Goal: Transaction & Acquisition: Purchase product/service

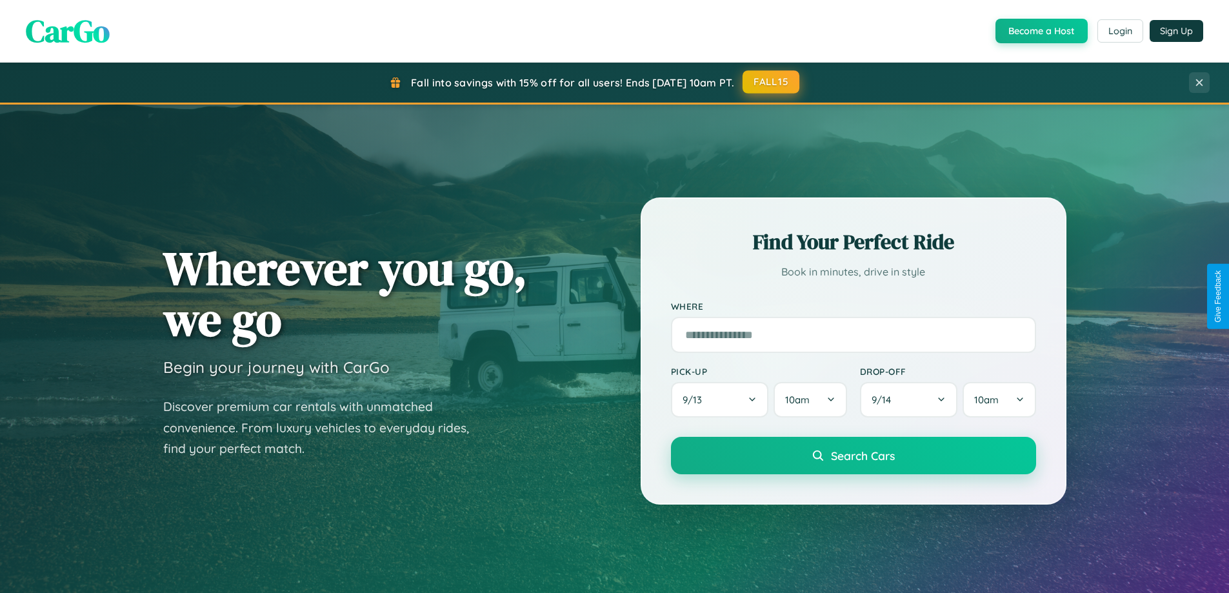
click at [771, 82] on button "FALL15" at bounding box center [770, 81] width 57 height 23
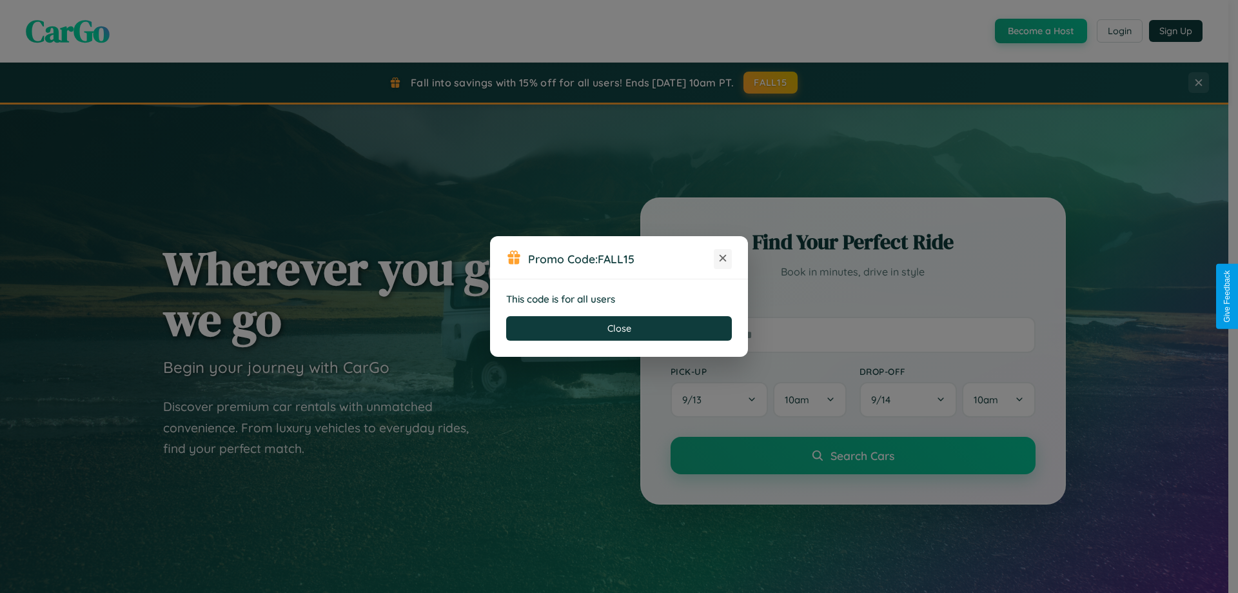
click at [723, 259] on icon at bounding box center [723, 258] width 13 height 13
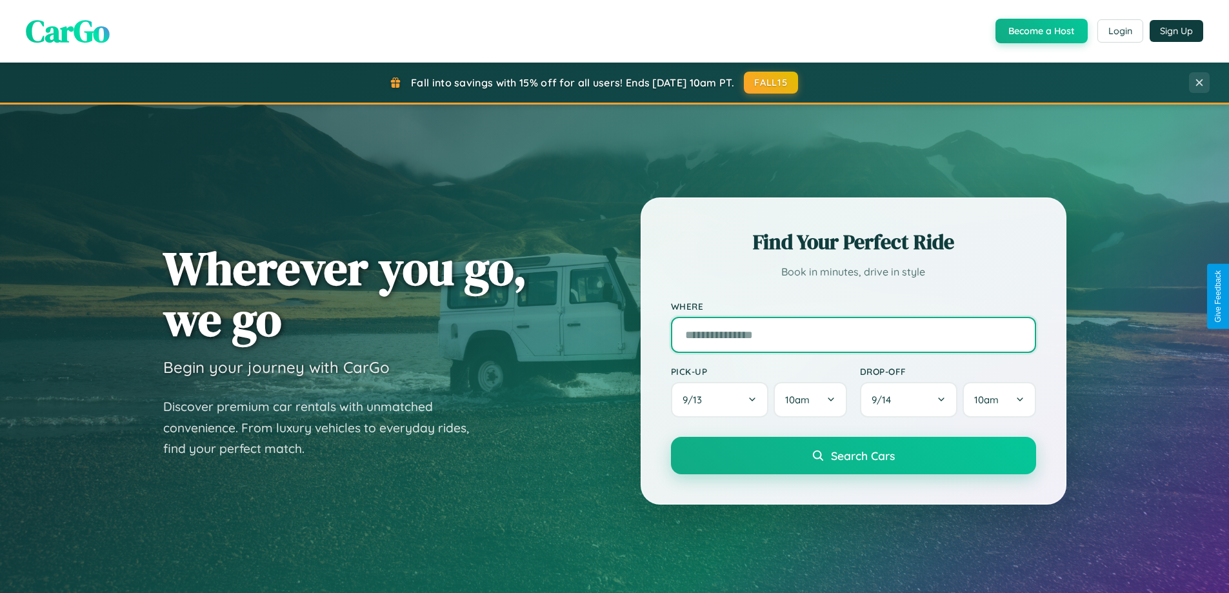
click at [853, 317] on input "text" at bounding box center [853, 335] width 365 height 36
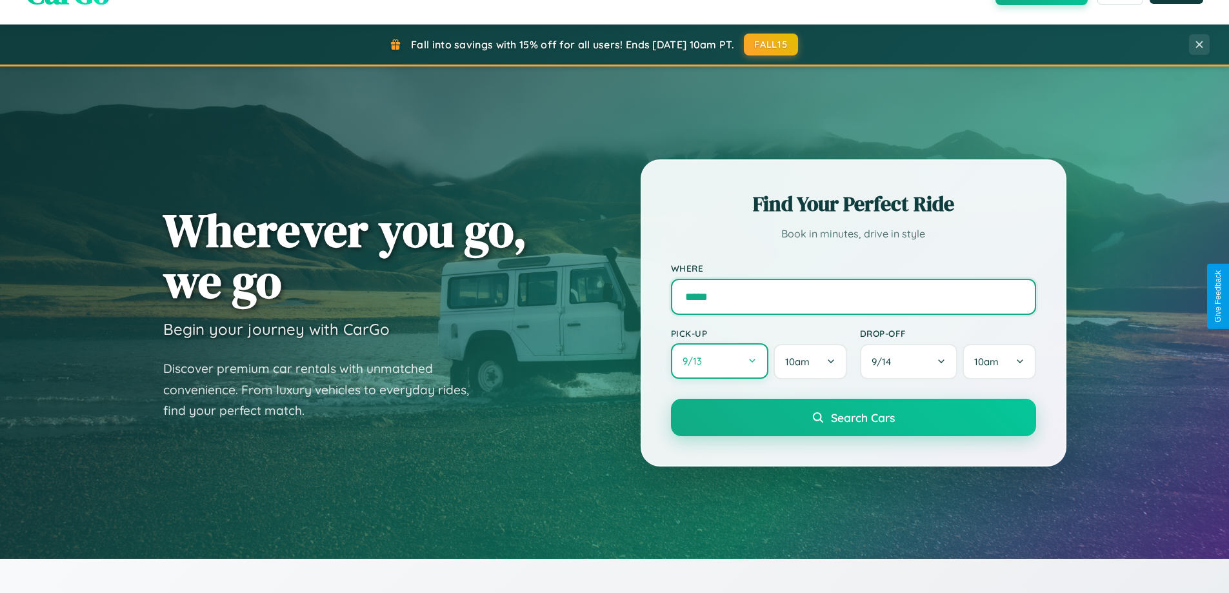
type input "*****"
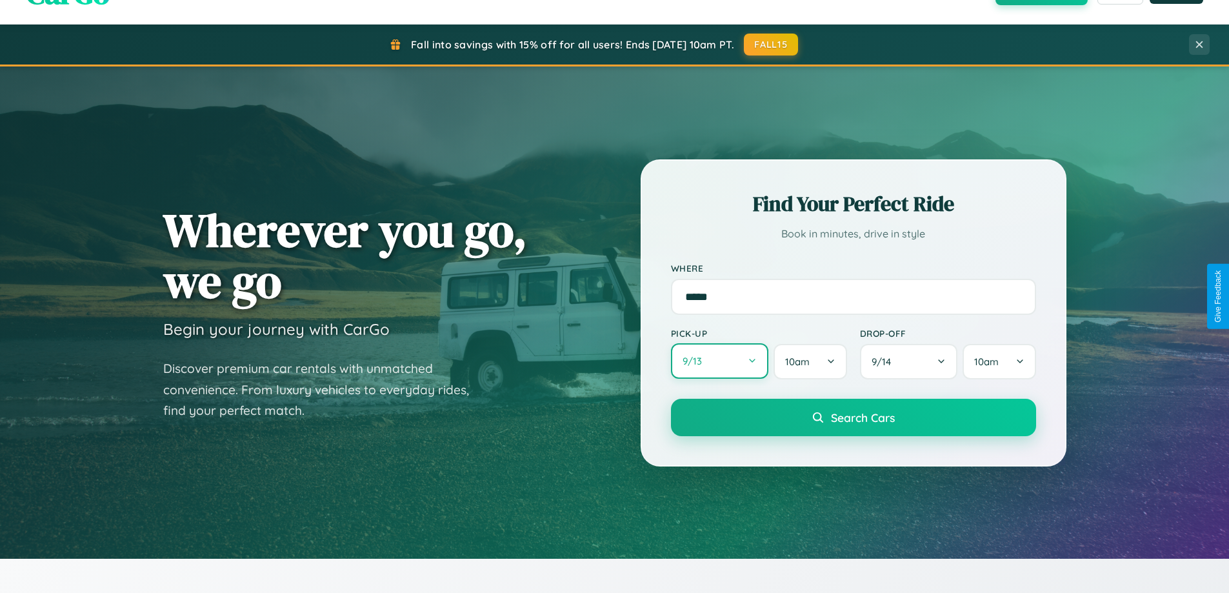
click at [719, 361] on button "9 / 13" at bounding box center [720, 360] width 98 height 35
select select "*"
select select "****"
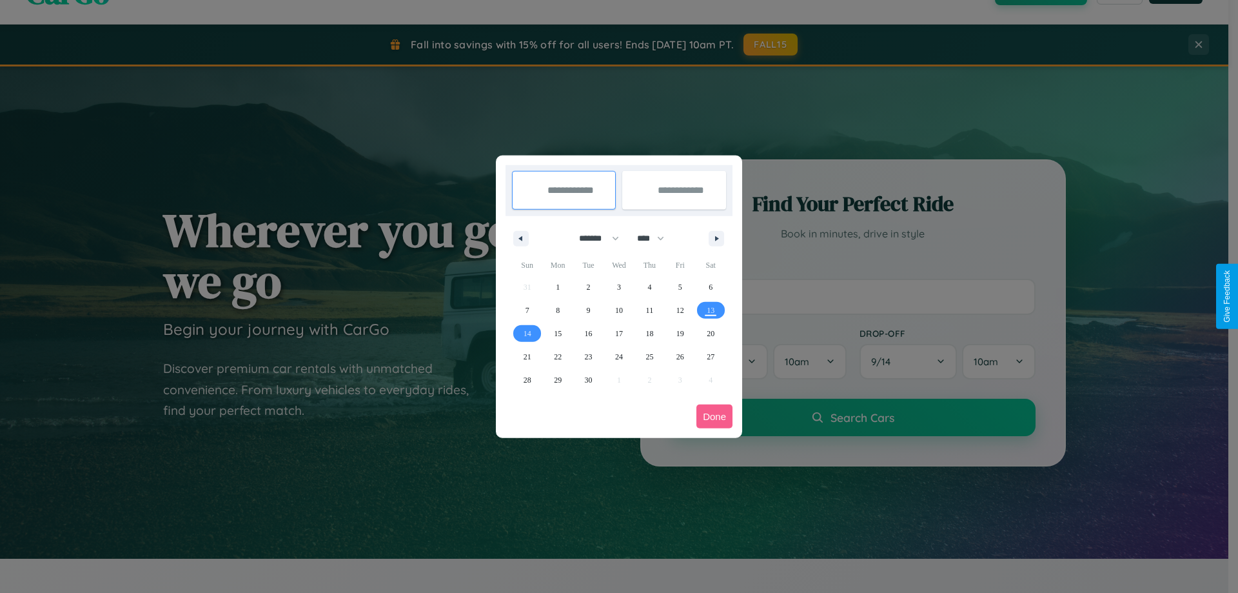
drag, startPoint x: 593, startPoint y: 238, endPoint x: 619, endPoint y: 259, distance: 33.0
click at [593, 238] on select "******* ******** ***** ***** *** **** **** ****** ********* ******* ******** **…" at bounding box center [596, 238] width 55 height 21
select select "*"
drag, startPoint x: 657, startPoint y: 238, endPoint x: 619, endPoint y: 259, distance: 42.7
click at [657, 238] on select "**** **** **** **** **** **** **** **** **** **** **** **** **** **** **** ****…" at bounding box center [650, 238] width 39 height 21
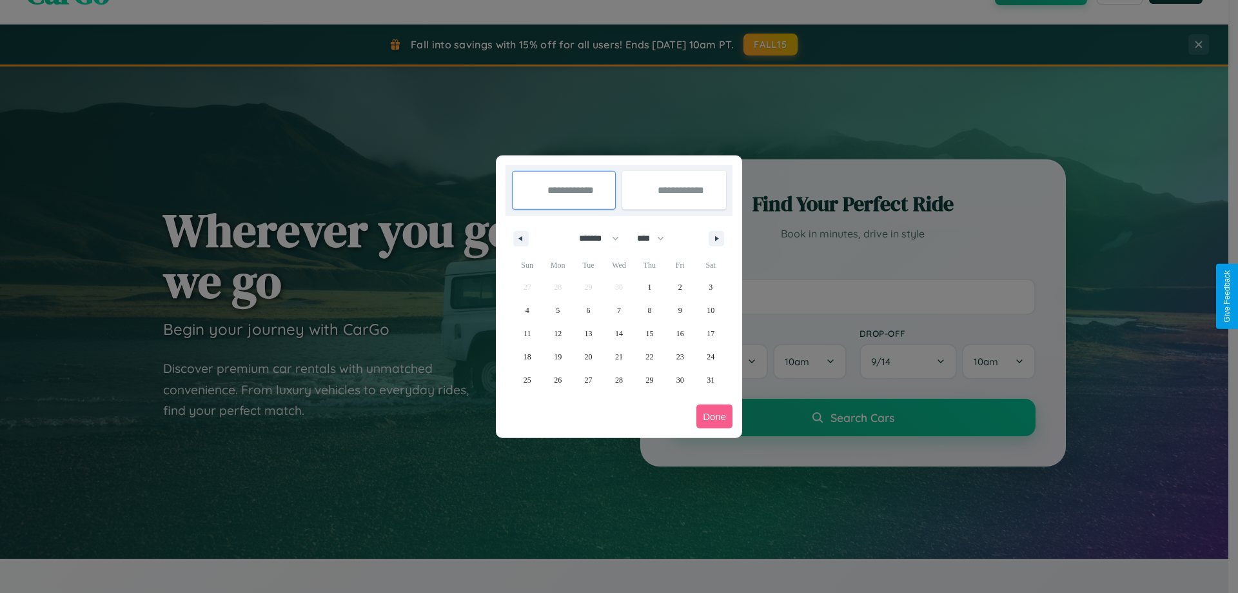
select select "****"
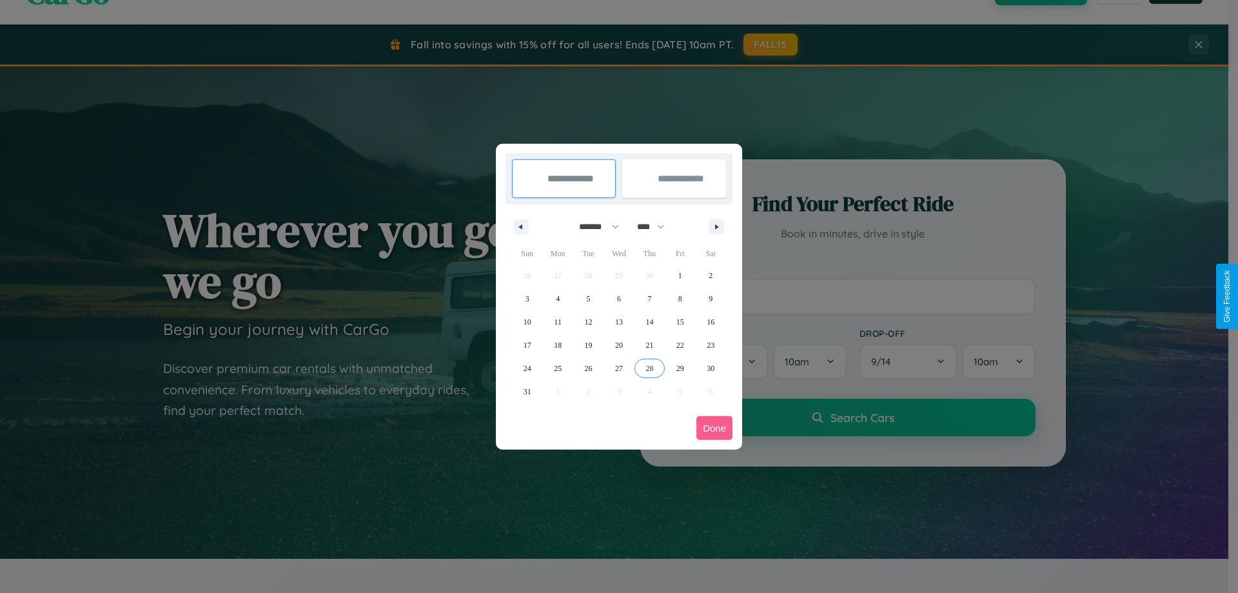
click at [649, 368] on span "28" at bounding box center [650, 368] width 8 height 23
type input "**********"
click at [717, 226] on icon "button" at bounding box center [719, 226] width 6 height 5
select select "*"
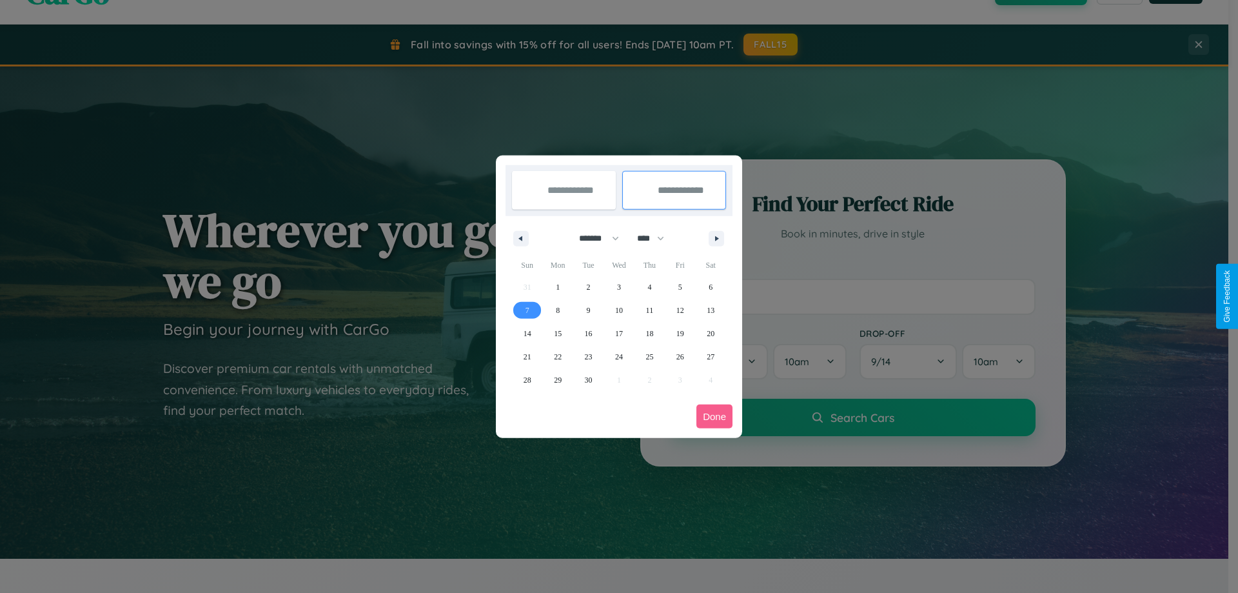
click at [527, 310] on span "7" at bounding box center [528, 310] width 4 height 23
type input "**********"
select select "*"
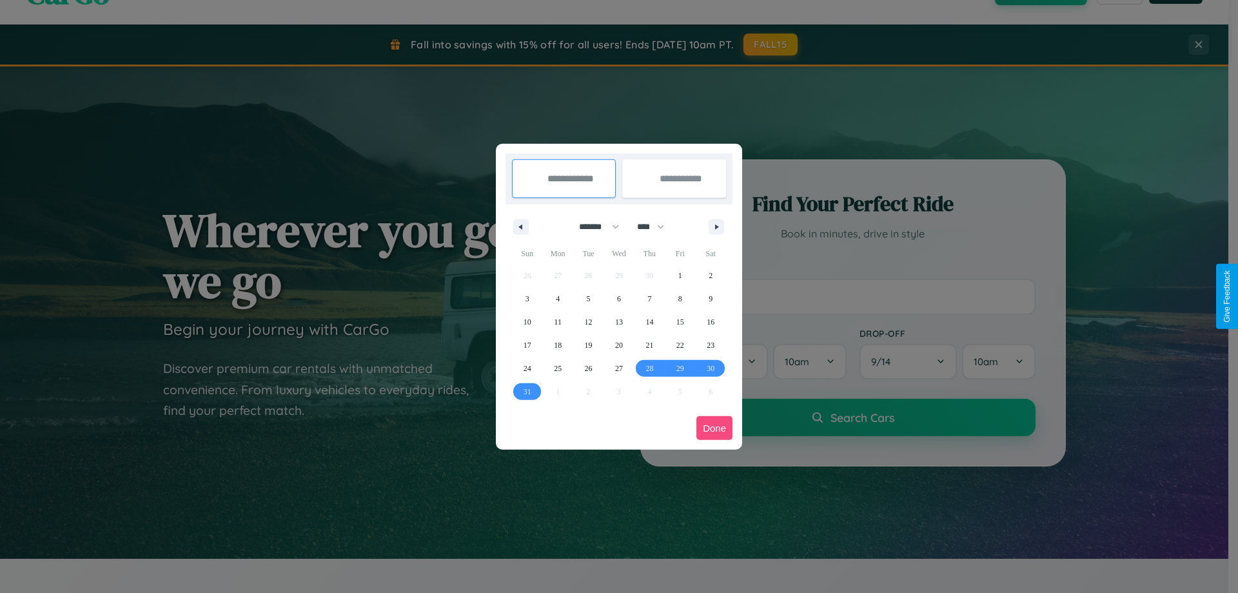
click at [715, 428] on button "Done" at bounding box center [715, 428] width 36 height 24
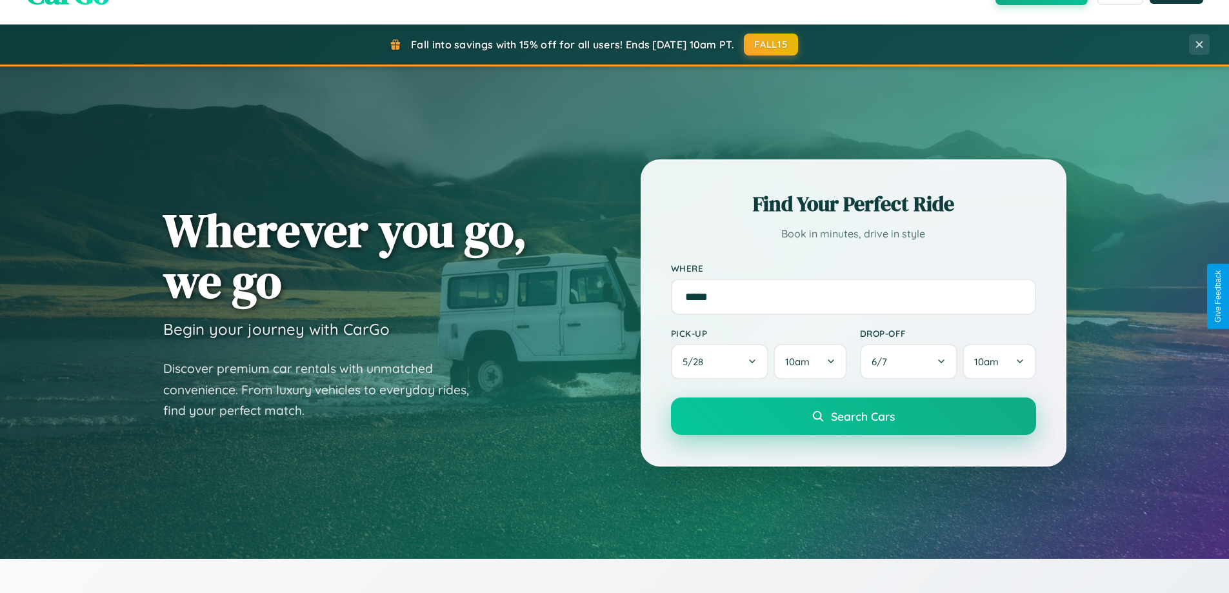
click at [853, 416] on span "Search Cars" at bounding box center [863, 416] width 64 height 14
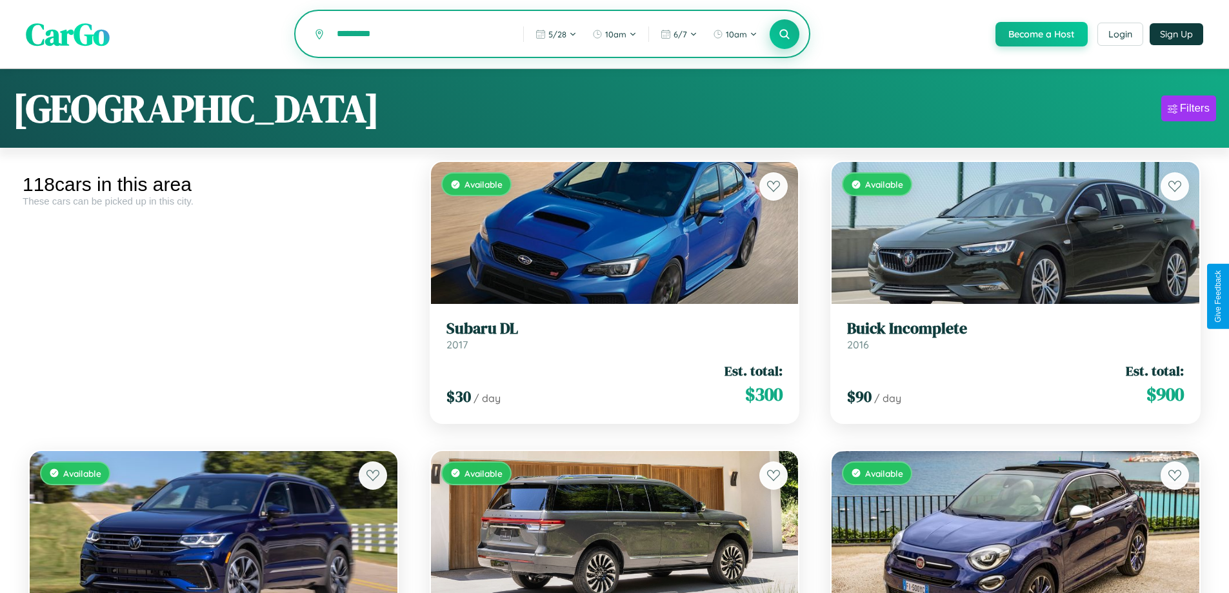
type input "*********"
click at [784, 35] on icon at bounding box center [784, 34] width 12 height 12
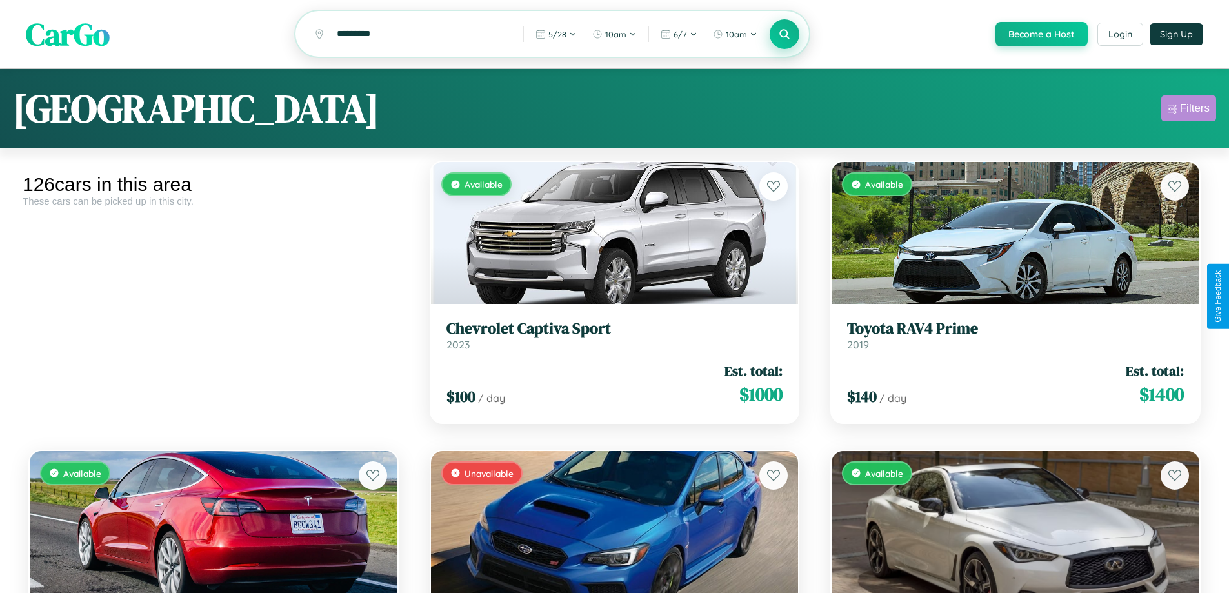
click at [1188, 110] on div "Filters" at bounding box center [1195, 108] width 30 height 13
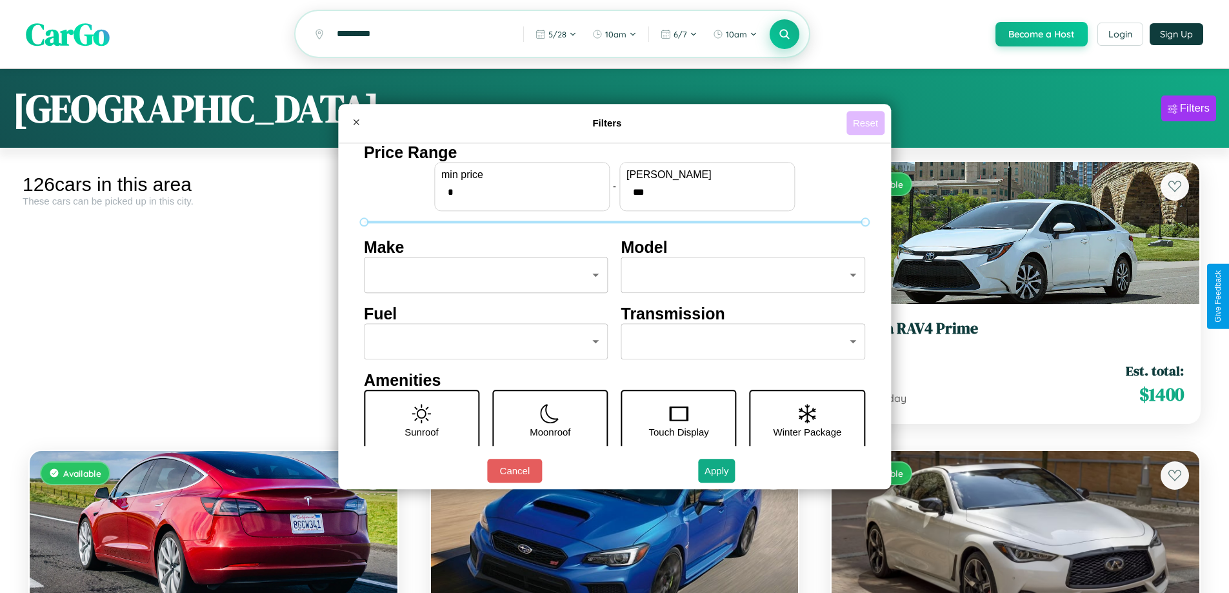
click at [867, 123] on button "Reset" at bounding box center [865, 123] width 38 height 24
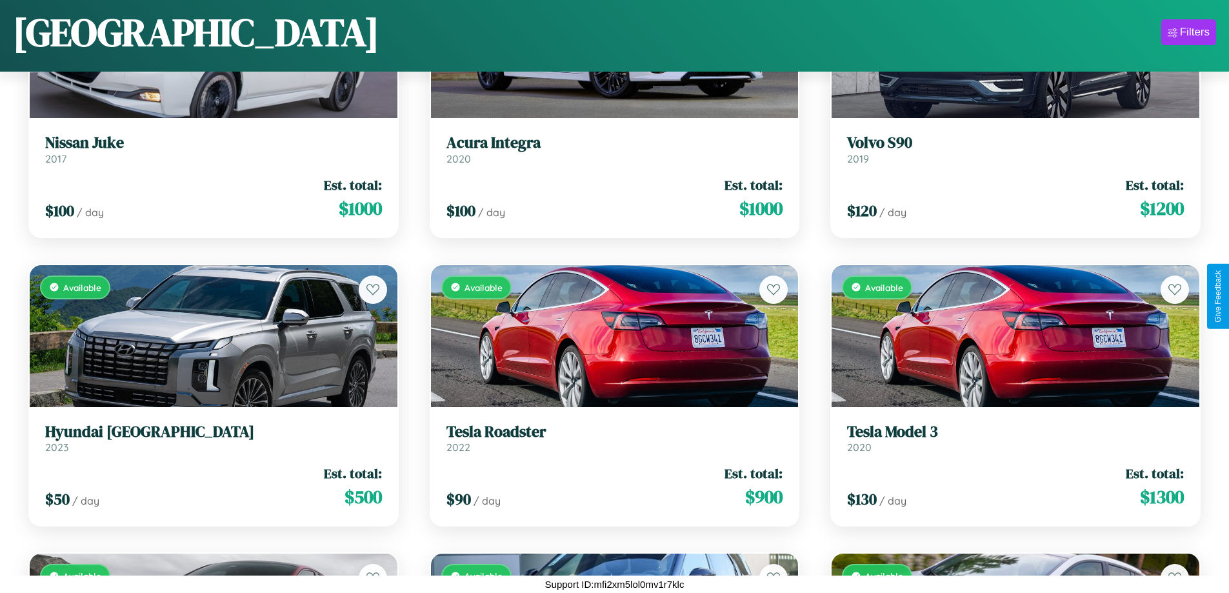
scroll to position [8845, 0]
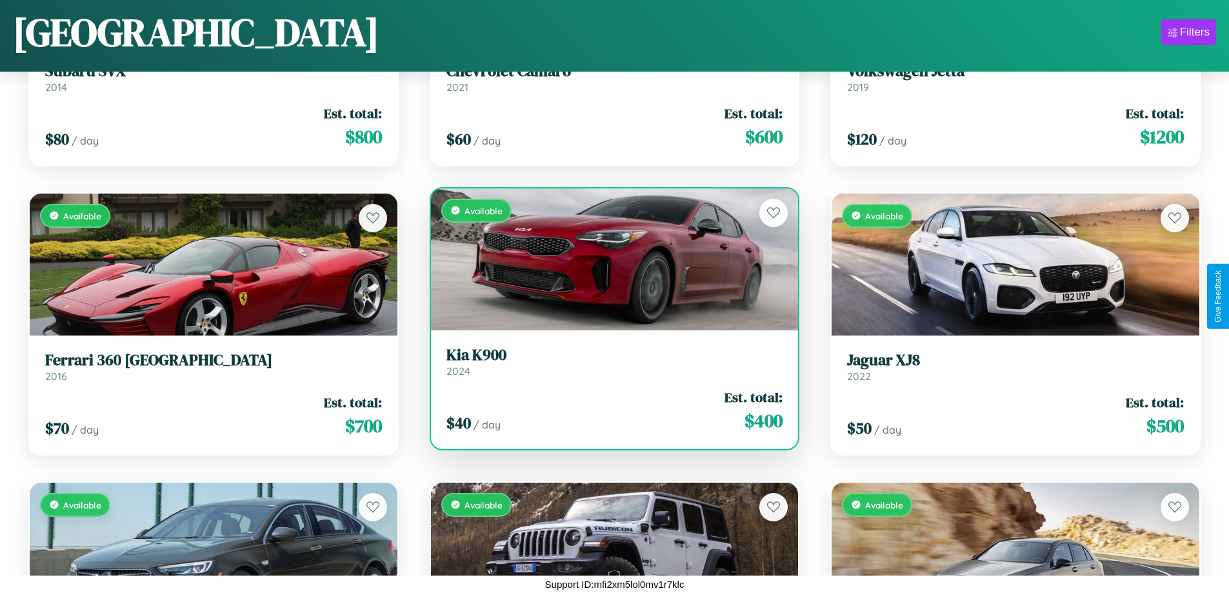
click at [609, 366] on link "Kia K900 2024" at bounding box center [614, 362] width 337 height 32
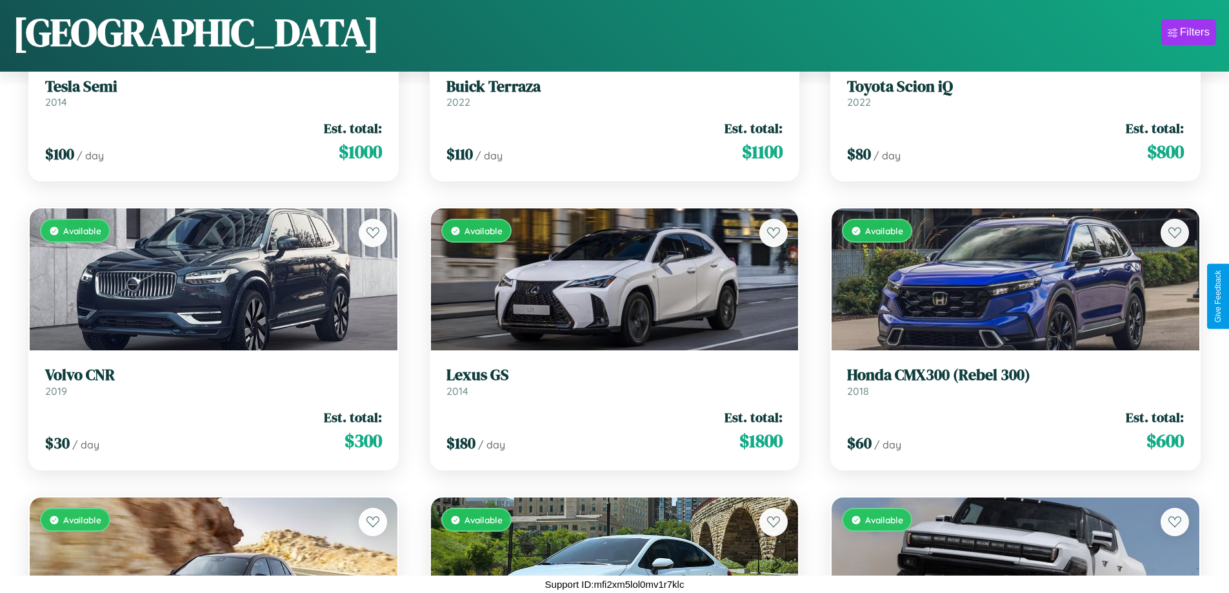
scroll to position [2780, 0]
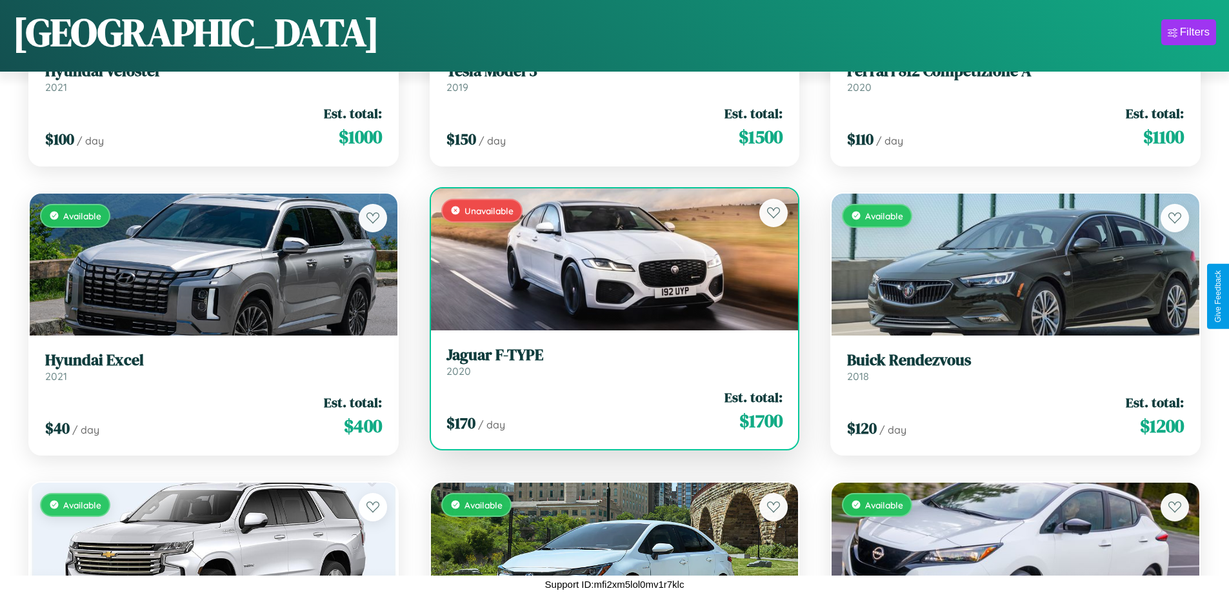
click at [609, 361] on h3 "Jaguar F-TYPE" at bounding box center [614, 355] width 337 height 19
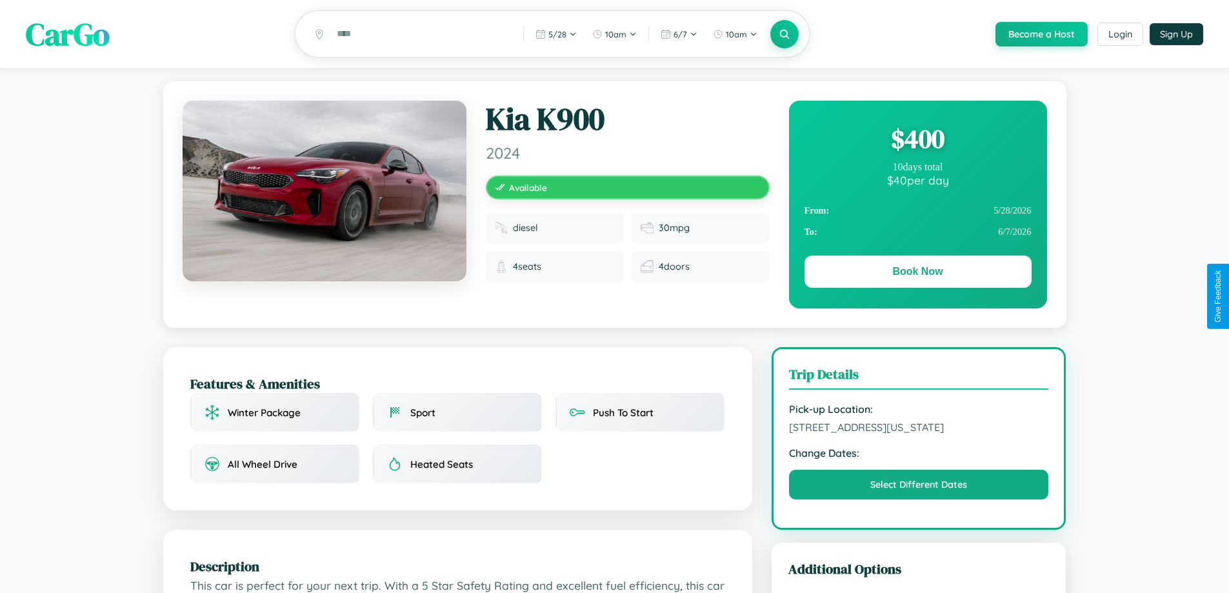
click at [917, 141] on div "$ 400" at bounding box center [917, 138] width 227 height 35
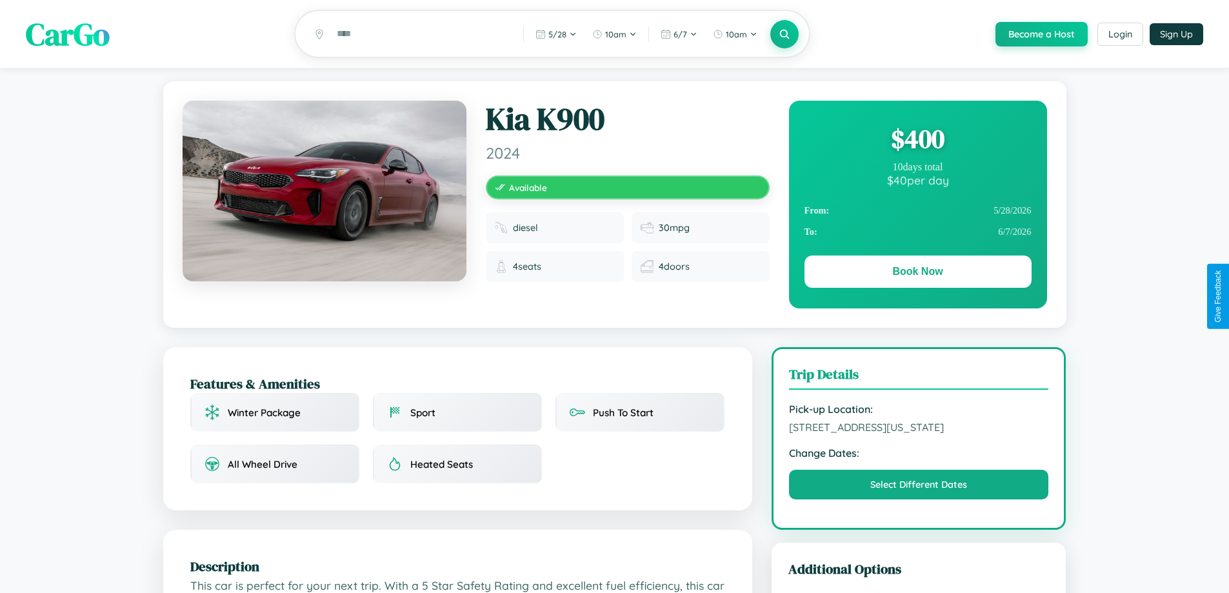
click at [917, 141] on div "$ 400" at bounding box center [917, 138] width 227 height 35
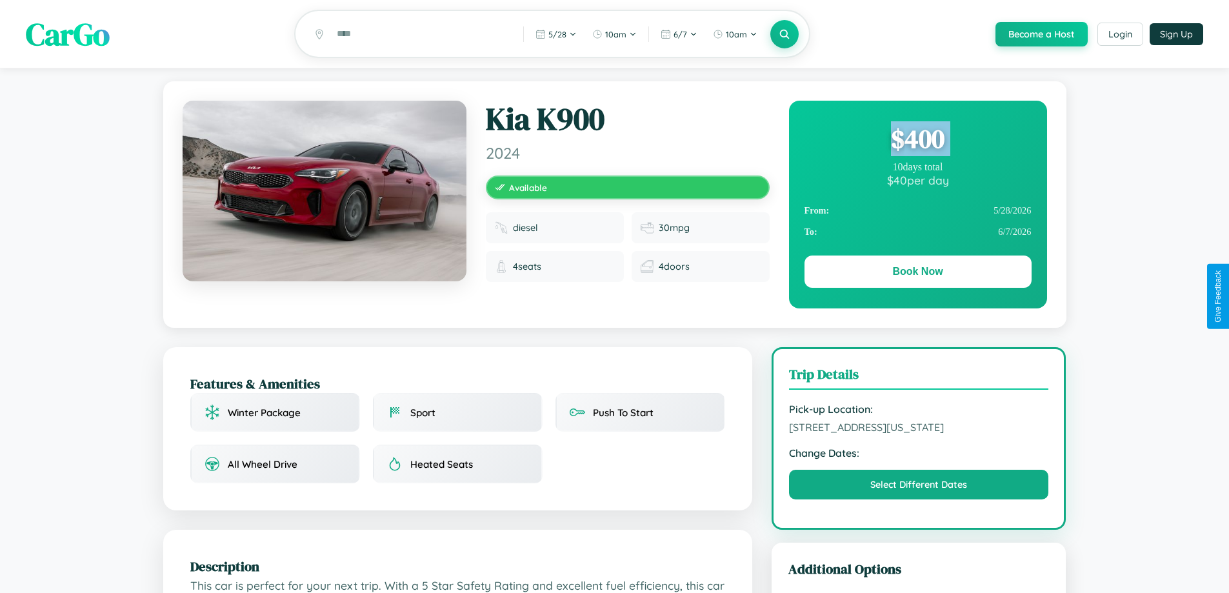
click at [917, 141] on div "$ 400" at bounding box center [917, 138] width 227 height 35
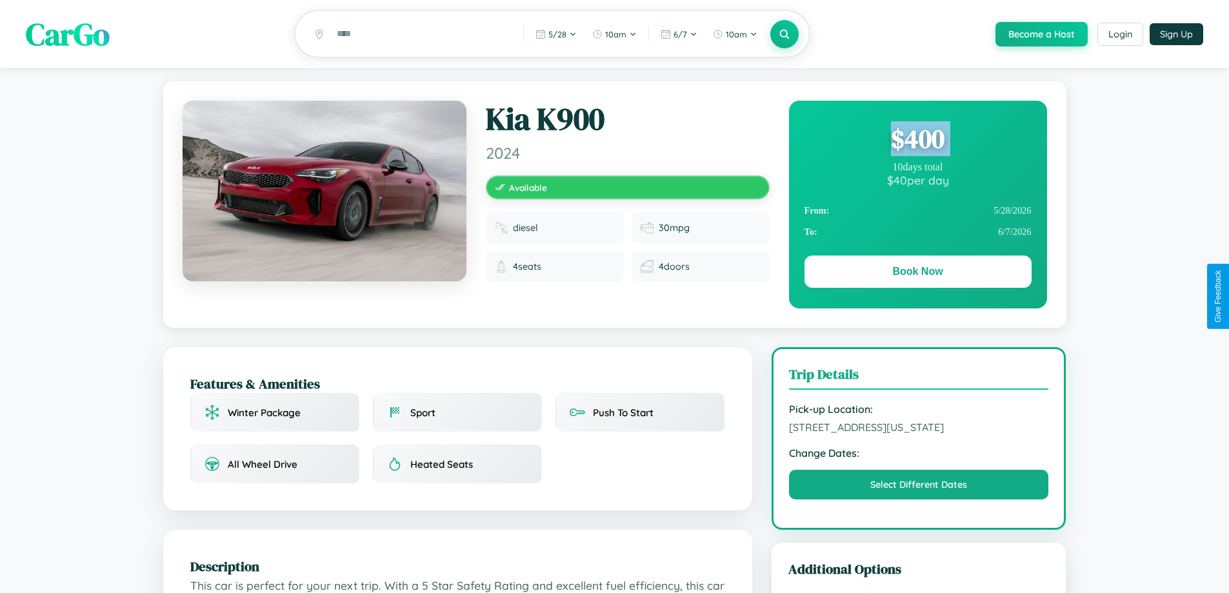
click at [917, 141] on div "$ 400" at bounding box center [917, 138] width 227 height 35
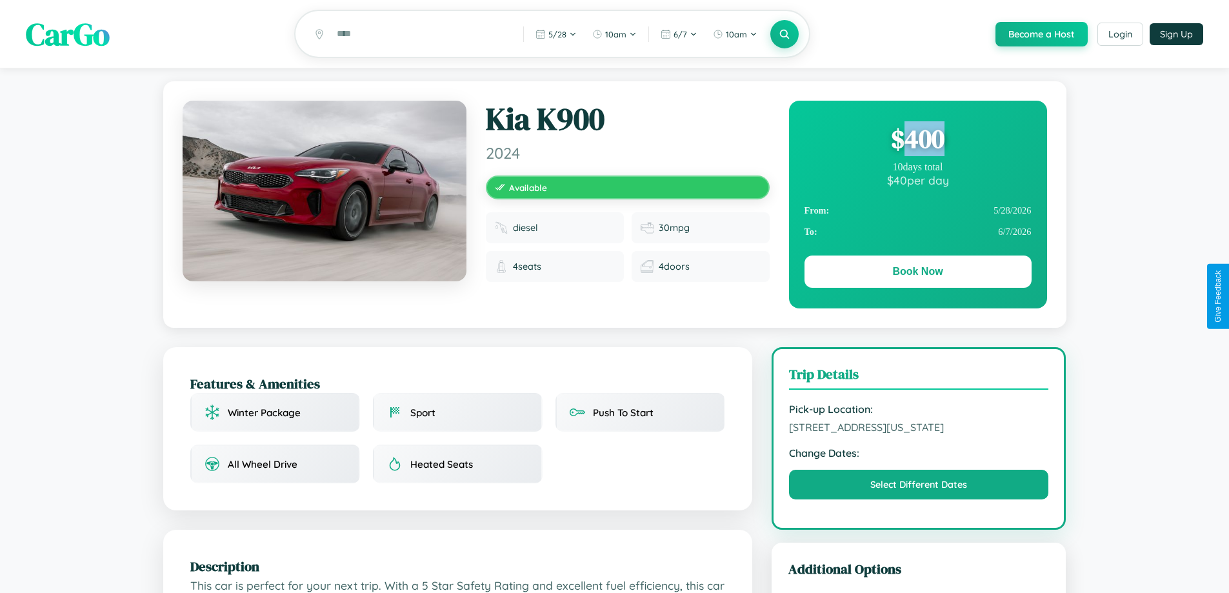
click at [917, 141] on div "$ 400" at bounding box center [917, 138] width 227 height 35
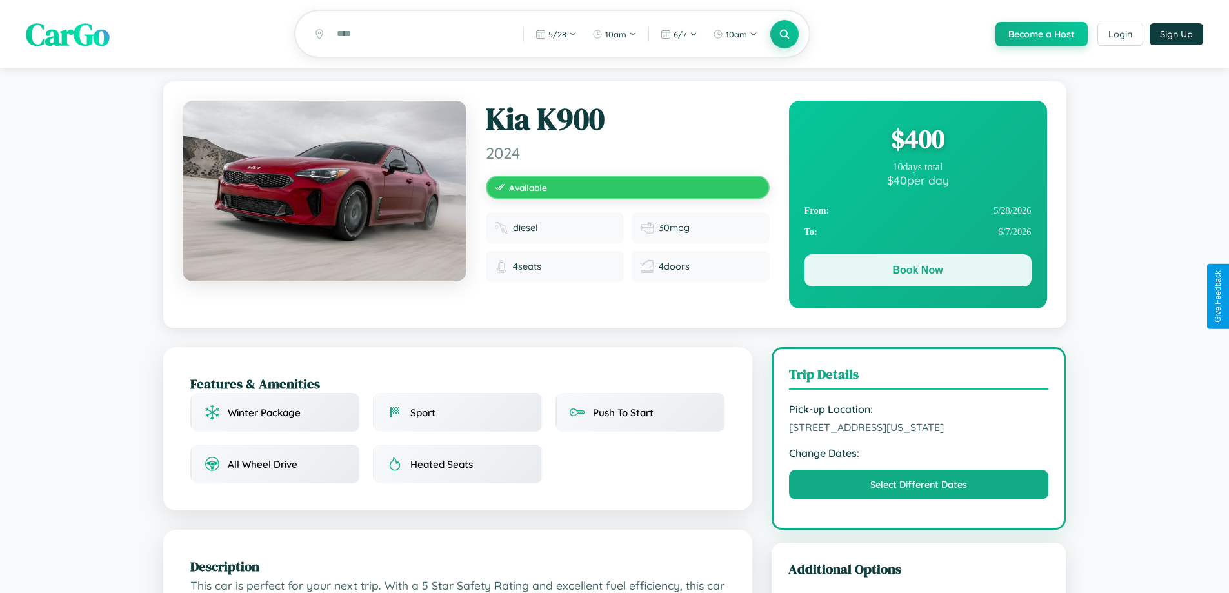
click at [917, 272] on button "Book Now" at bounding box center [917, 270] width 227 height 32
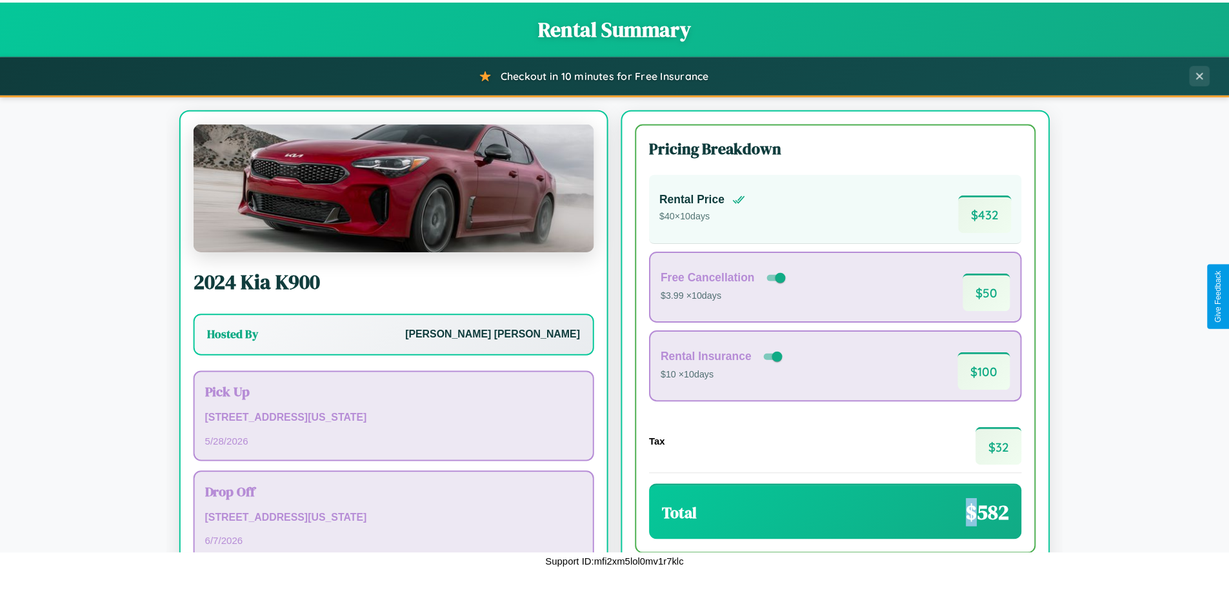
scroll to position [88, 0]
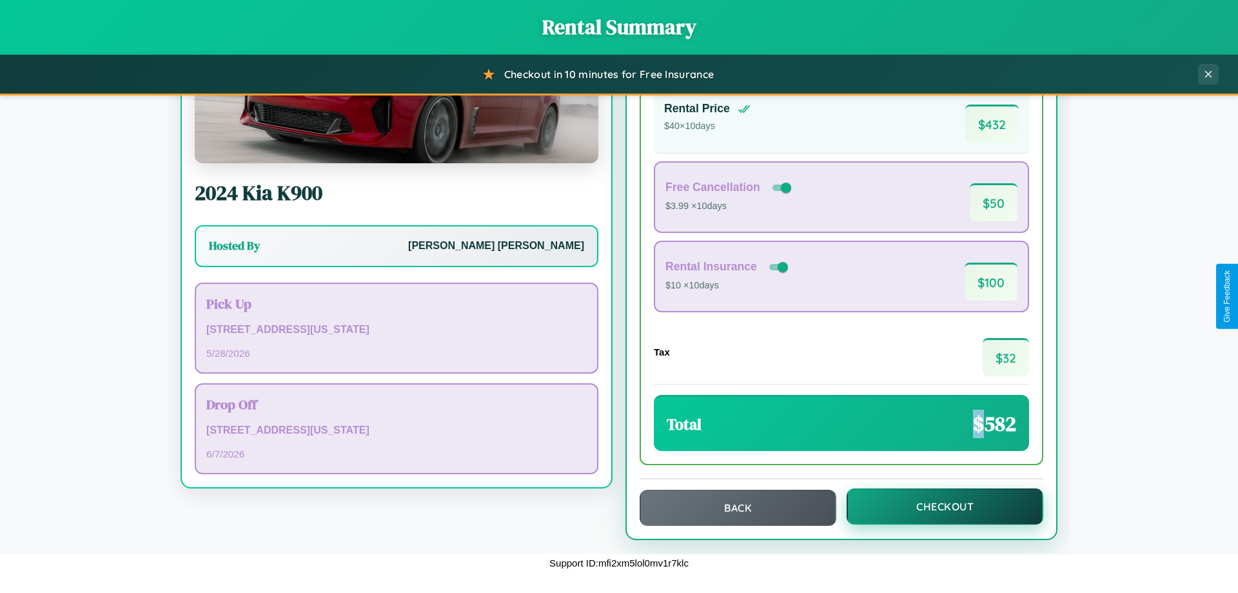
click at [936, 506] on button "Checkout" at bounding box center [945, 506] width 197 height 36
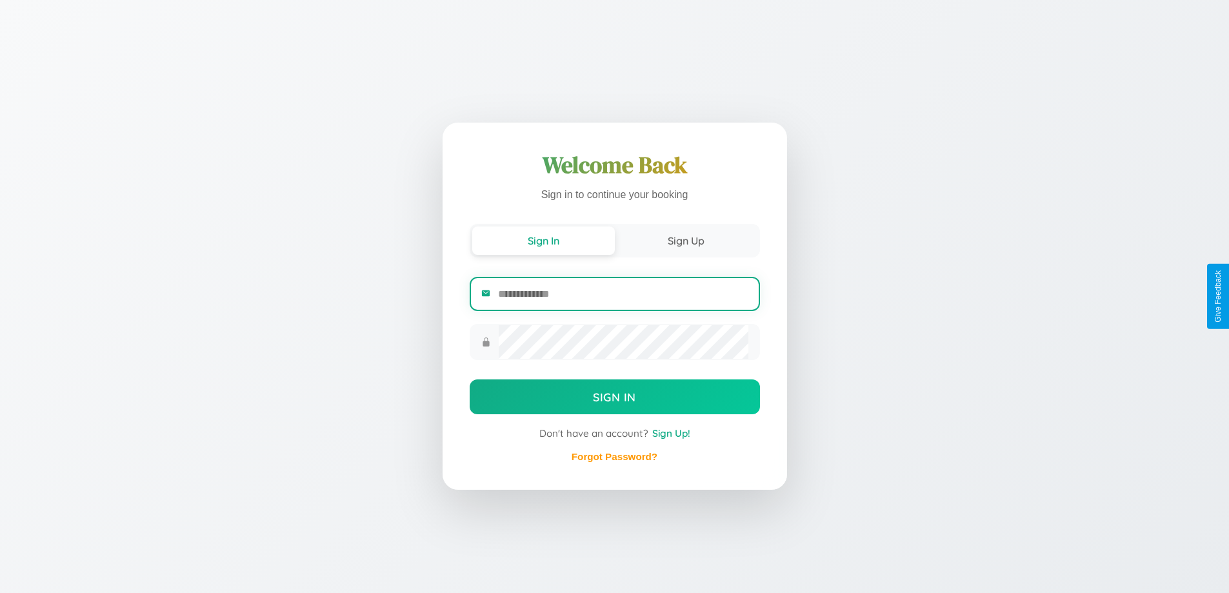
click at [622, 293] on input "email" at bounding box center [623, 294] width 250 height 32
type input "**********"
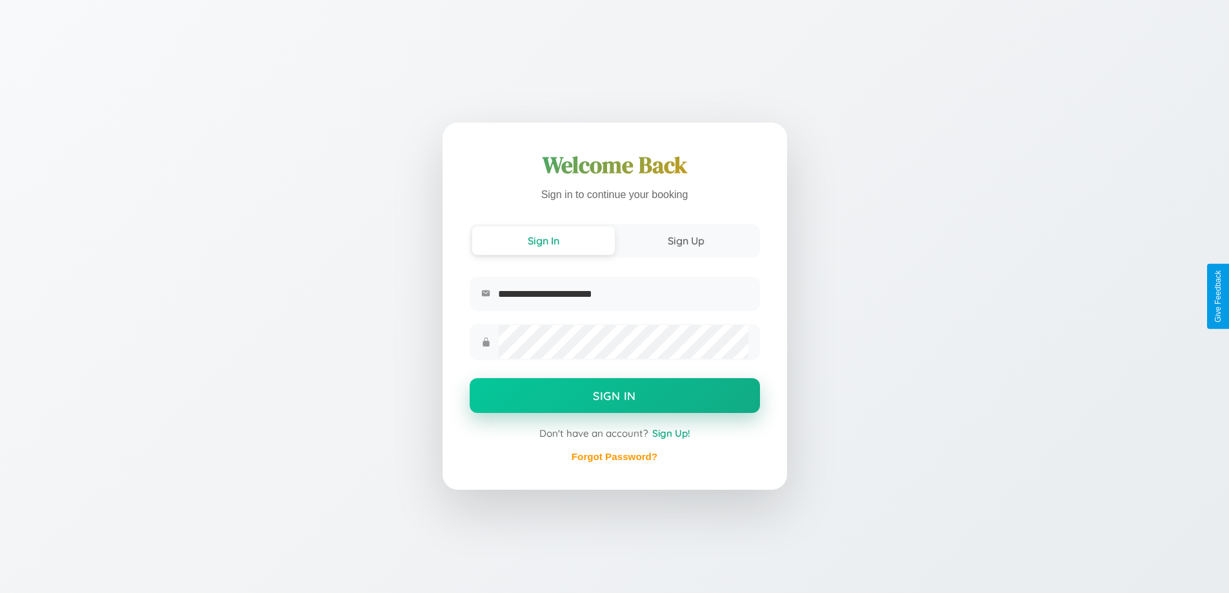
click at [614, 397] on button "Sign In" at bounding box center [615, 395] width 290 height 35
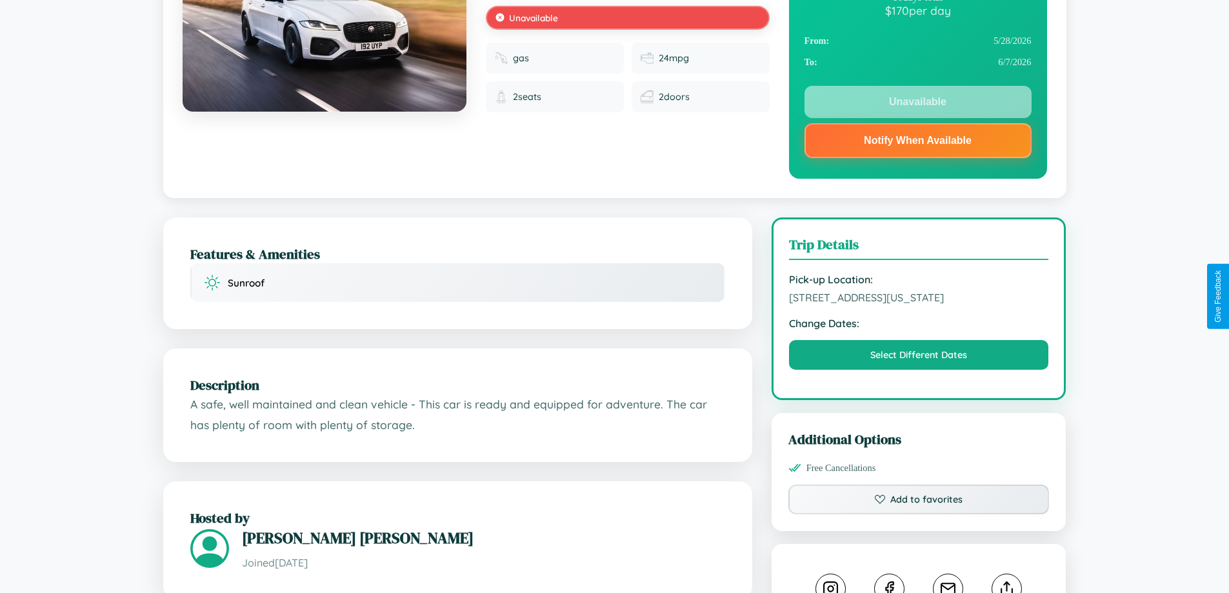
scroll to position [179, 0]
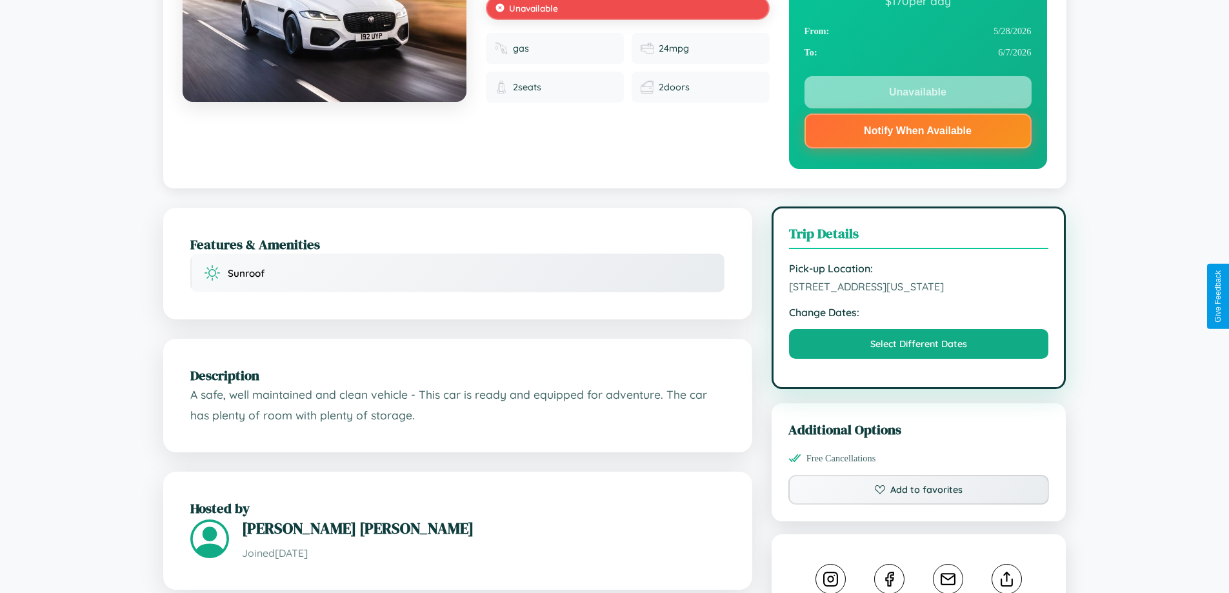
click at [918, 293] on span "8290 Main Street San Diego California 60835 United States" at bounding box center [919, 286] width 260 height 13
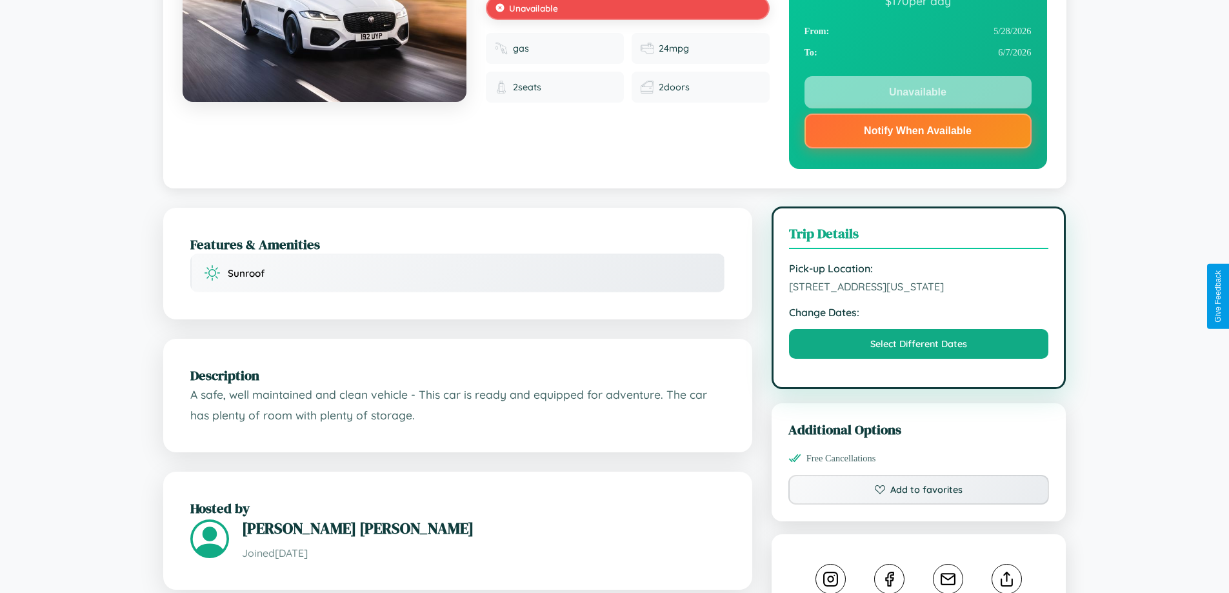
click at [918, 293] on span "8290 Main Street San Diego California 60835 United States" at bounding box center [919, 286] width 260 height 13
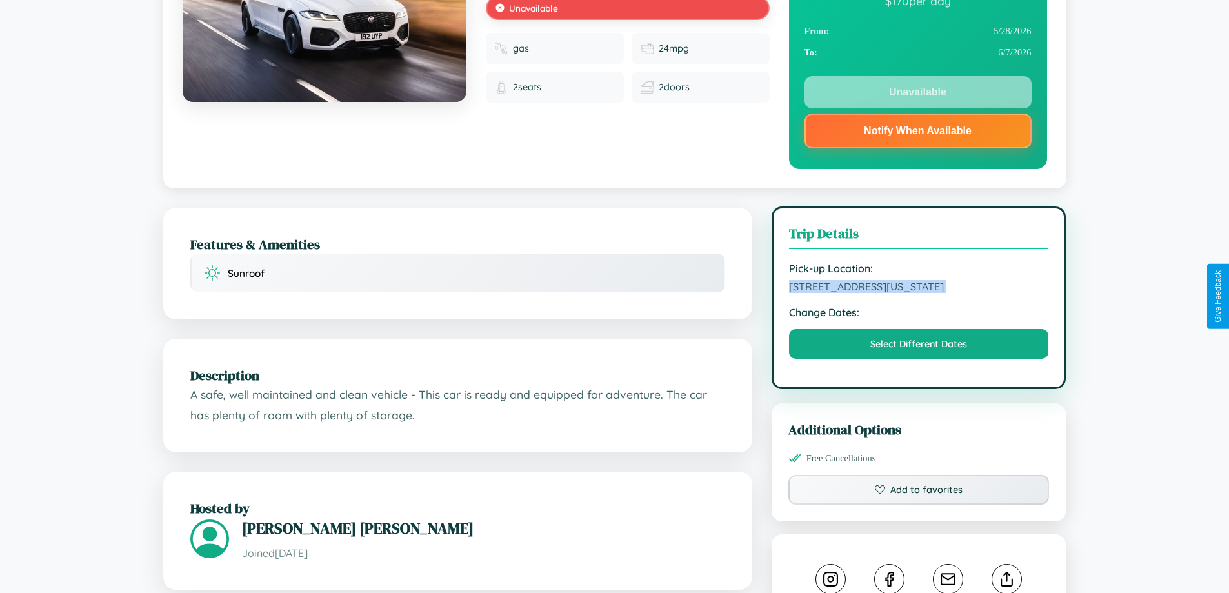
click at [918, 293] on span "8290 Main Street San Diego California 60835 United States" at bounding box center [919, 286] width 260 height 13
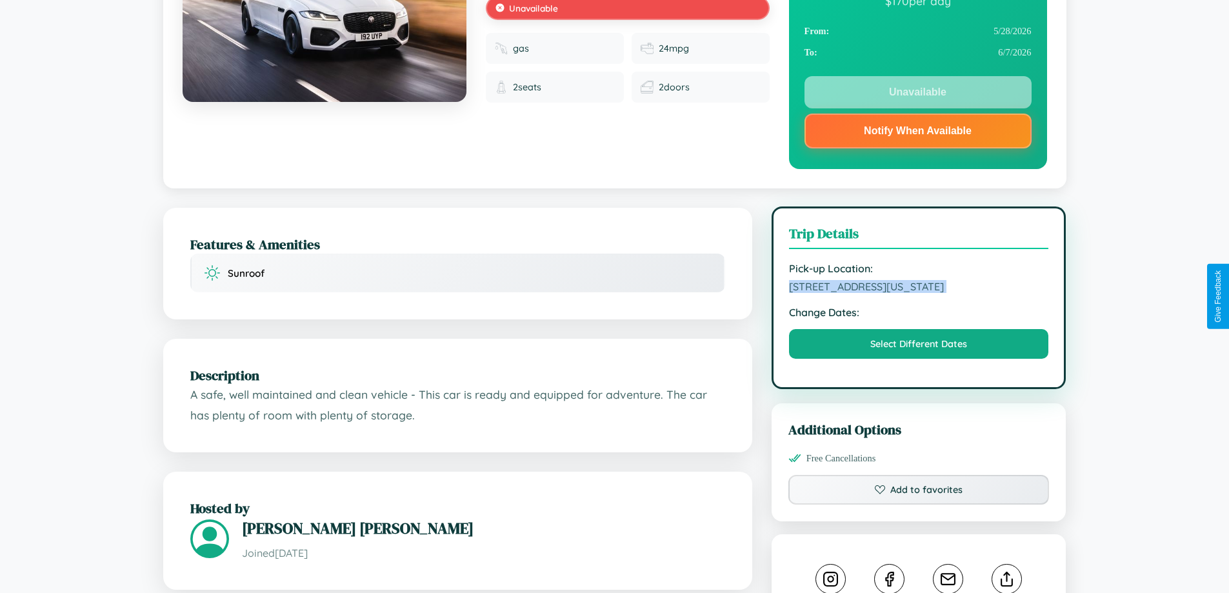
click at [918, 293] on span "8290 Main Street San Diego California 60835 United States" at bounding box center [919, 286] width 260 height 13
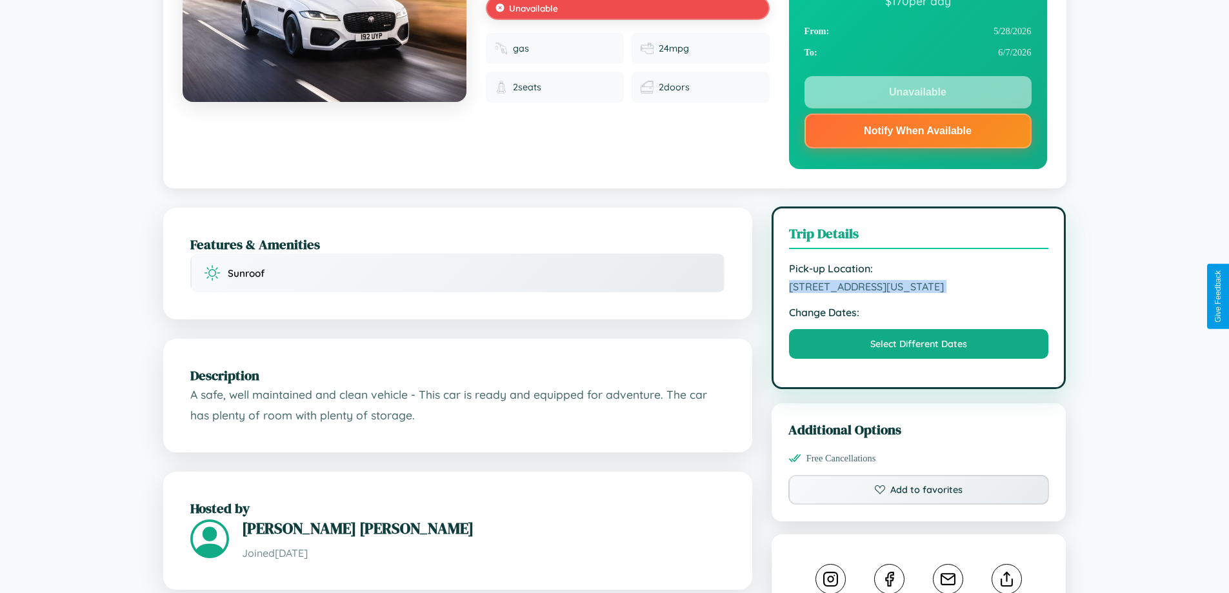
click at [918, 293] on span "8290 Main Street San Diego California 60835 United States" at bounding box center [919, 286] width 260 height 13
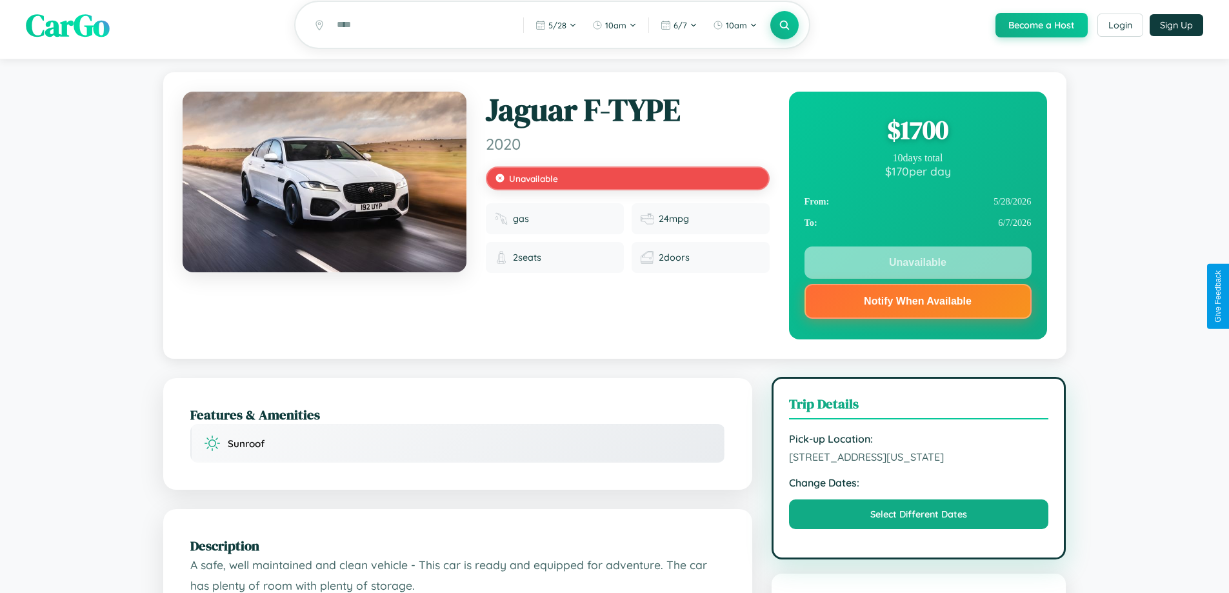
scroll to position [0, 0]
